Goal: Find specific page/section: Find specific page/section

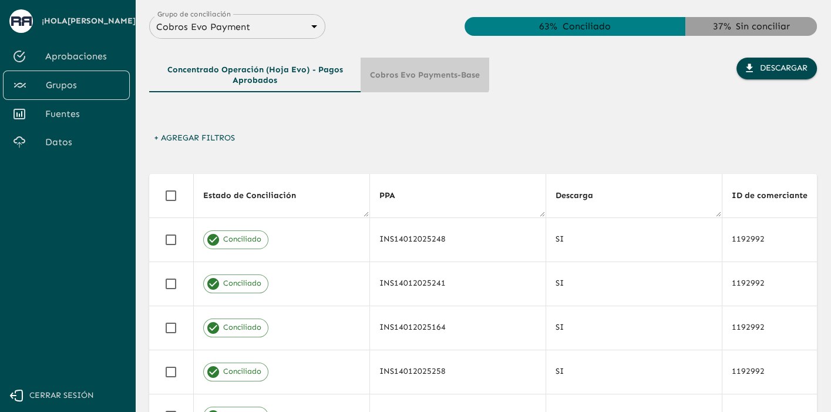
click at [391, 58] on button "Cobros Evo Payments-Base" at bounding box center [425, 75] width 129 height 35
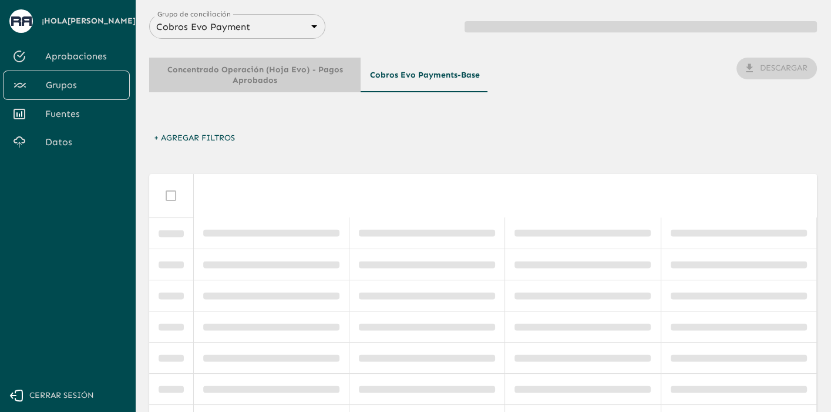
click at [307, 78] on button "Concentrado operación (hoja Evo) - Pagos Aprobados" at bounding box center [255, 75] width 212 height 35
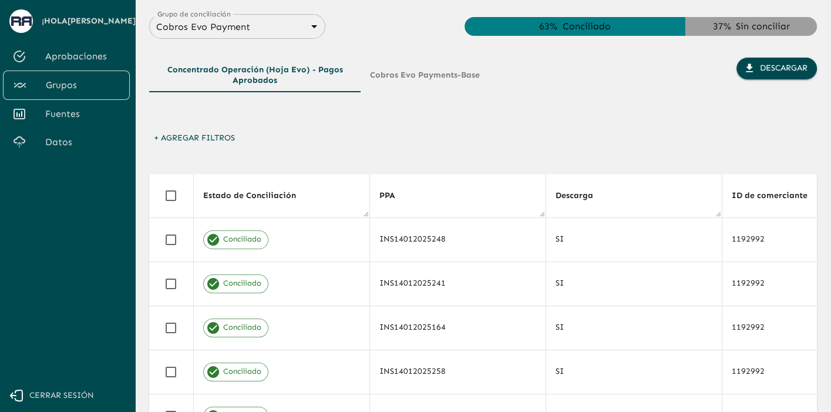
click at [214, 132] on button "+ Agregar Filtros" at bounding box center [194, 138] width 90 height 22
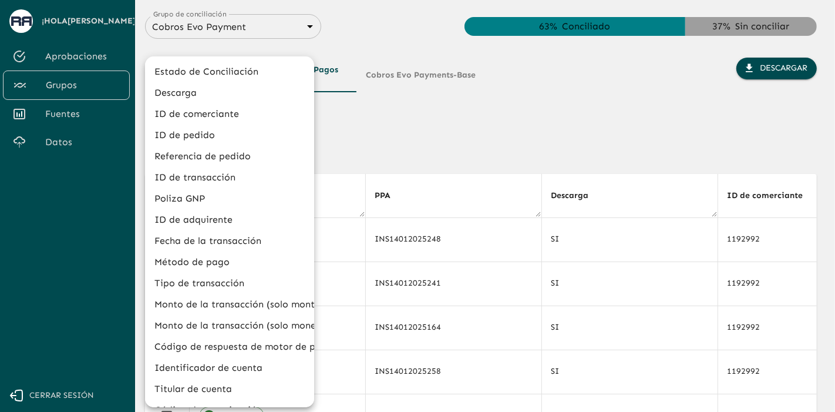
click at [216, 91] on li "Descarga" at bounding box center [229, 92] width 169 height 21
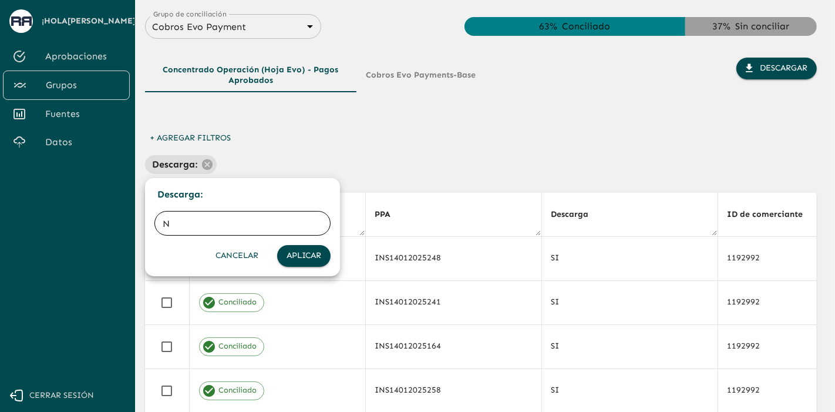
type input "NO"
click button "Aplicar" at bounding box center [303, 256] width 53 height 22
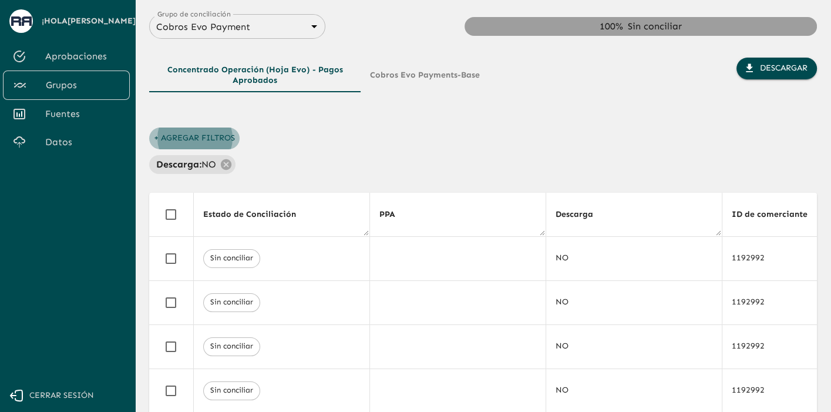
click at [208, 133] on button "+ Agregar Filtros" at bounding box center [194, 138] width 90 height 22
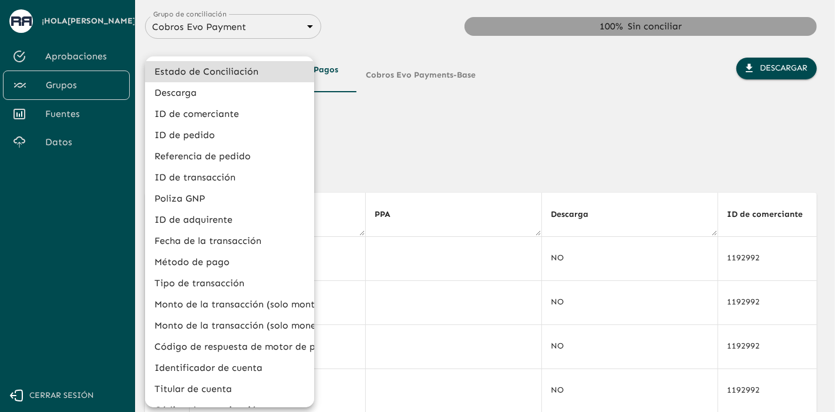
click at [236, 73] on li "Estado de Conciliación" at bounding box center [229, 71] width 169 height 21
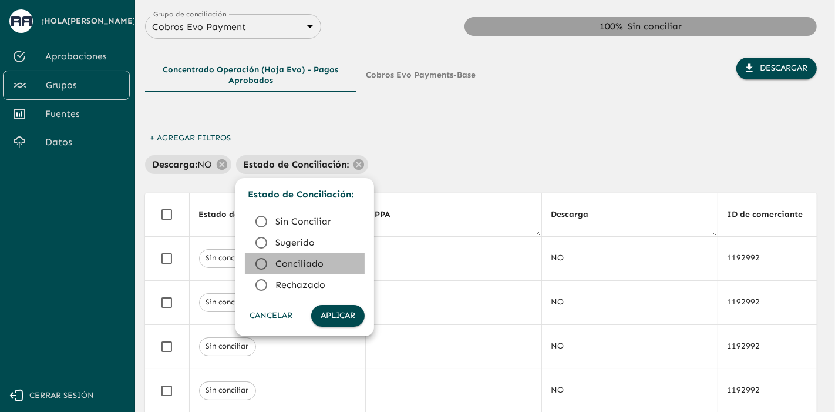
click at [277, 266] on span "Conciliado" at bounding box center [316, 264] width 80 height 14
click at [327, 314] on button "Aplicar" at bounding box center [337, 316] width 53 height 22
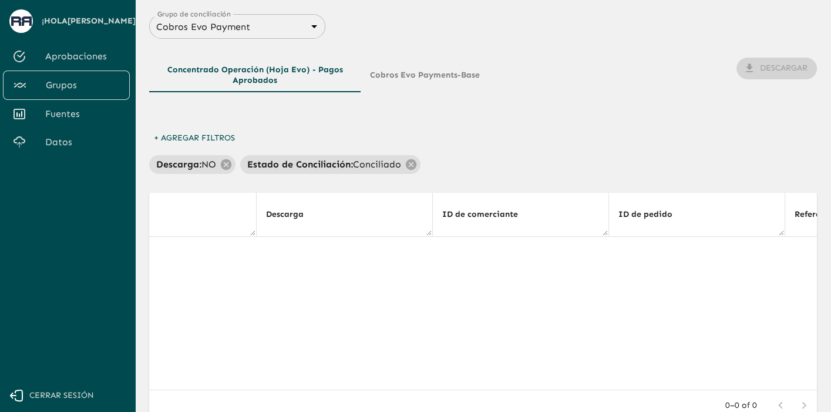
scroll to position [0, 250]
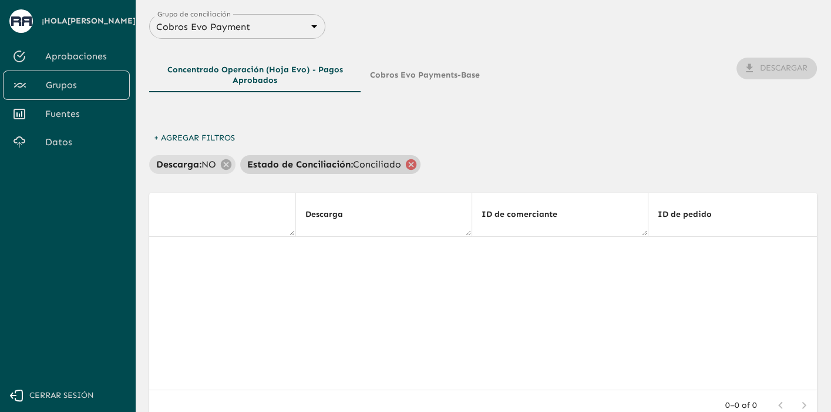
click at [405, 166] on icon at bounding box center [411, 164] width 13 height 13
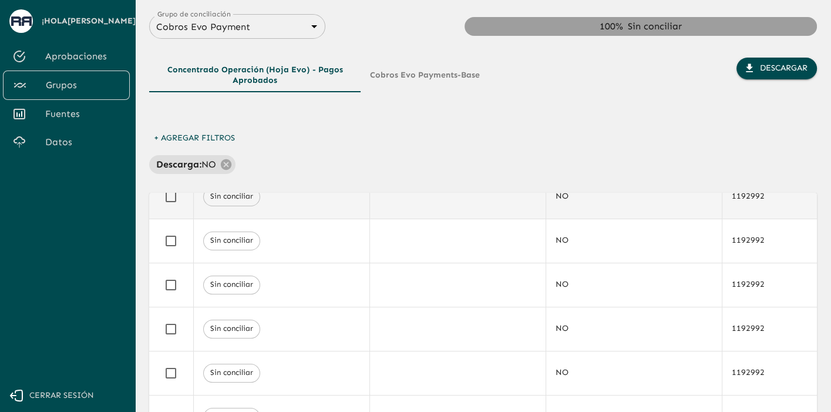
scroll to position [0, 0]
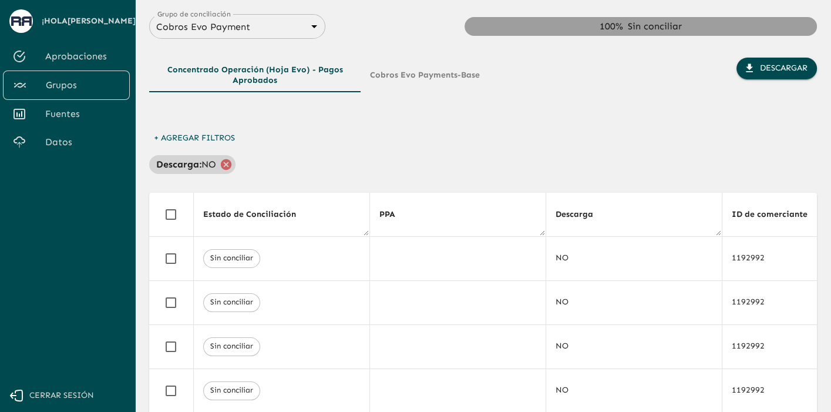
click at [221, 163] on icon at bounding box center [226, 164] width 11 height 11
